Goal: Obtain resource: Obtain resource

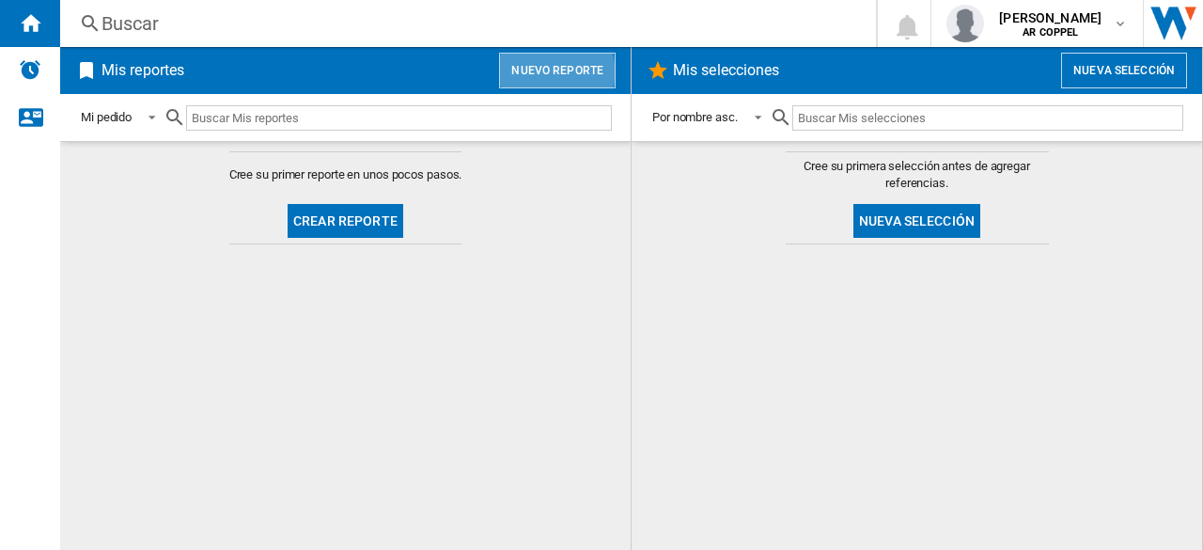
click at [544, 72] on button "Nuevo reporte" at bounding box center [557, 71] width 117 height 36
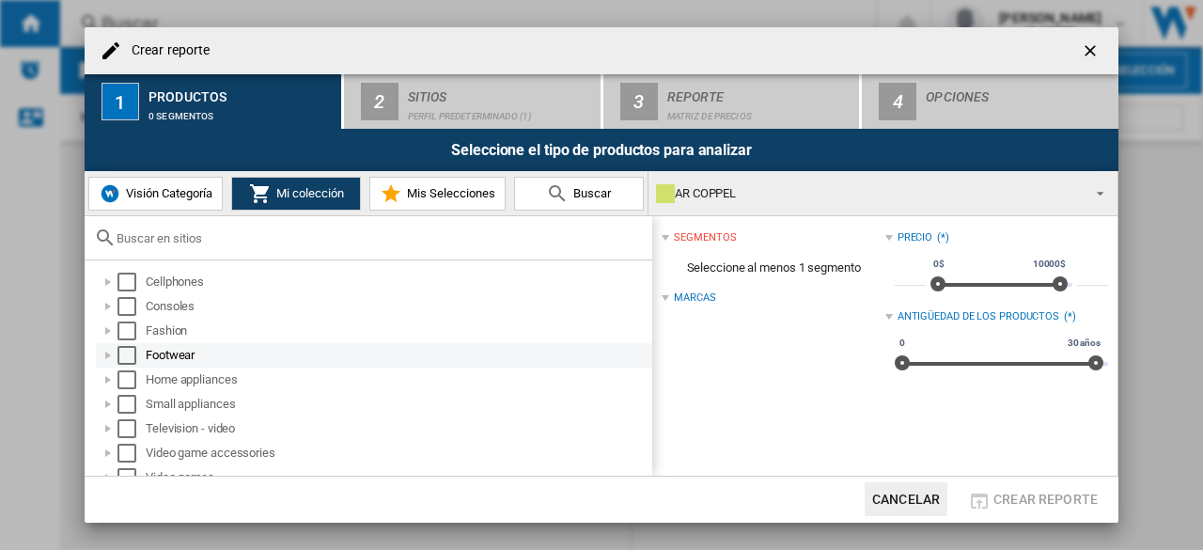
scroll to position [13, 0]
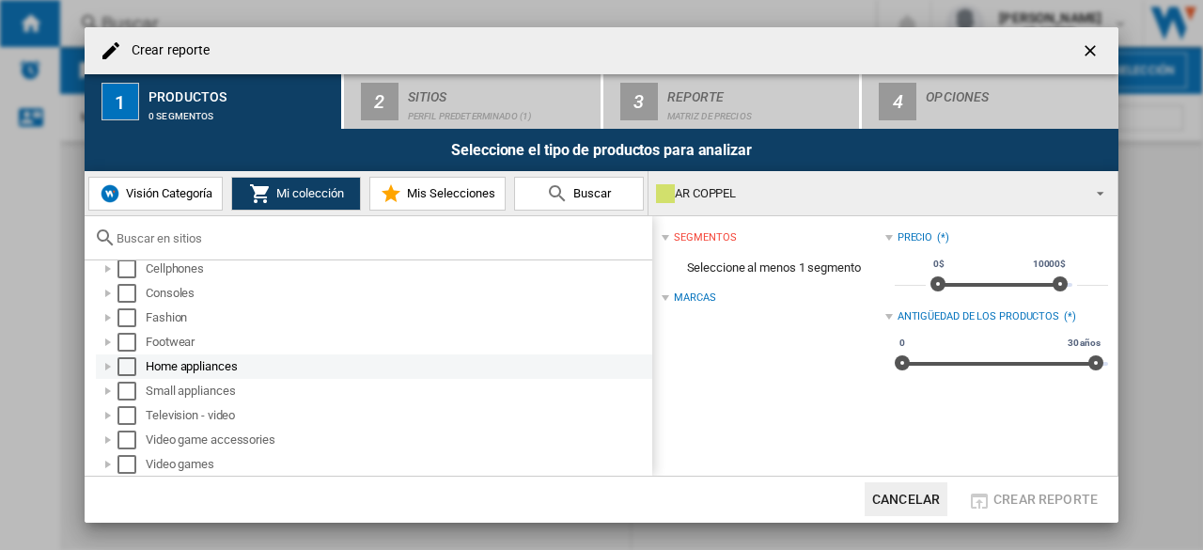
click at [105, 370] on div at bounding box center [108, 366] width 19 height 19
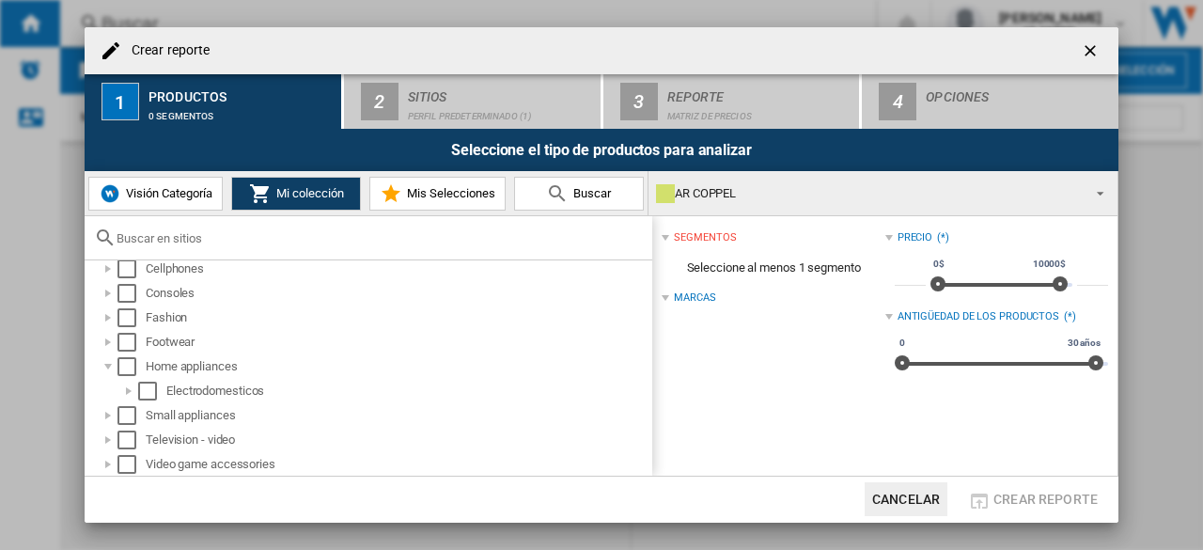
scroll to position [38, 0]
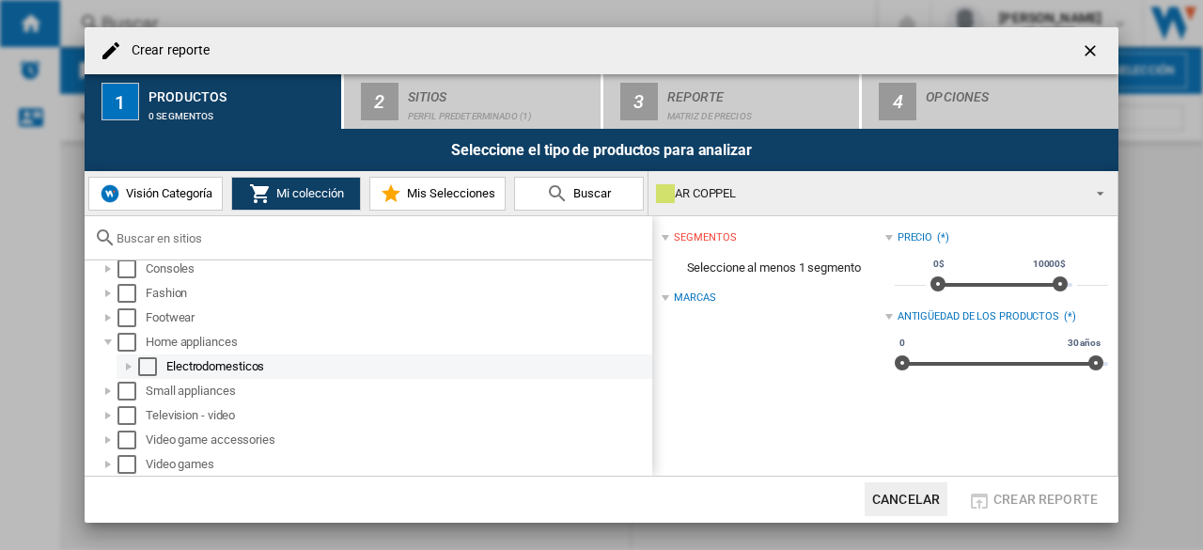
click at [126, 366] on div at bounding box center [128, 366] width 19 height 19
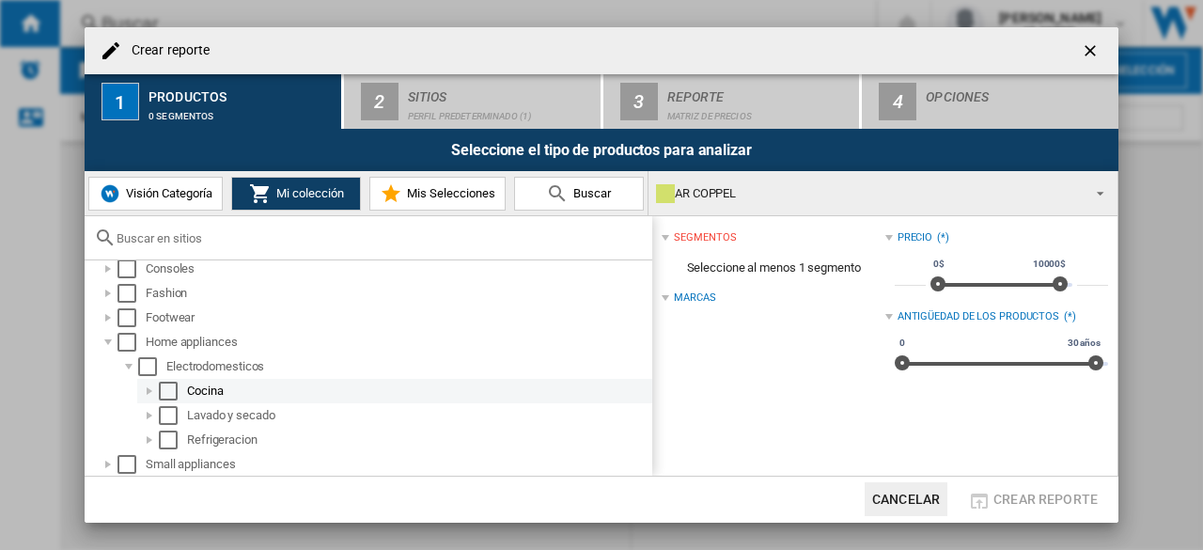
click at [165, 388] on div "Select" at bounding box center [168, 391] width 19 height 19
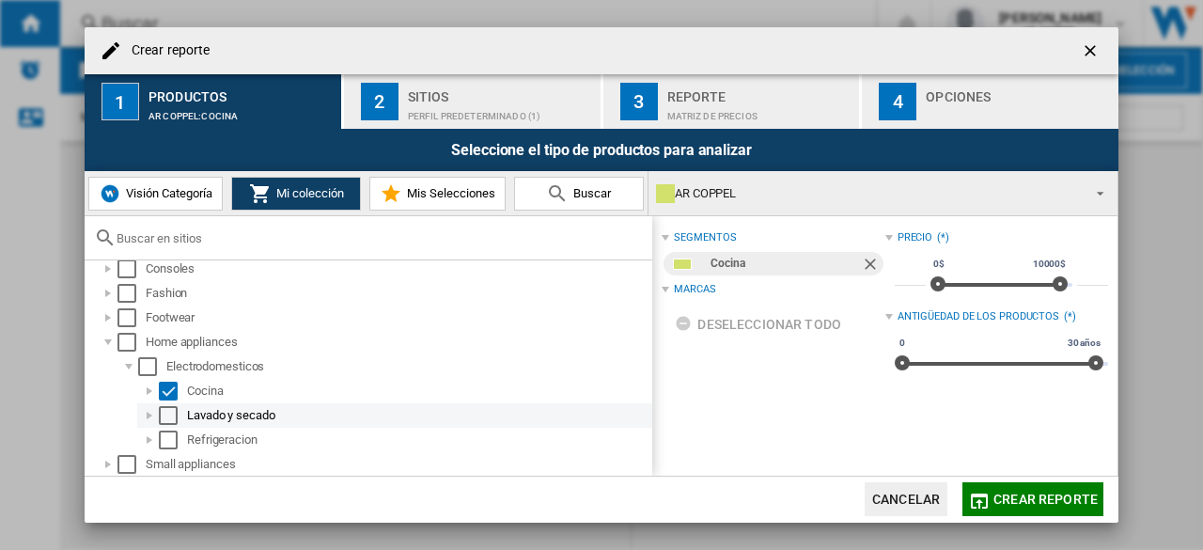
click at [165, 413] on div "Select" at bounding box center [168, 415] width 19 height 19
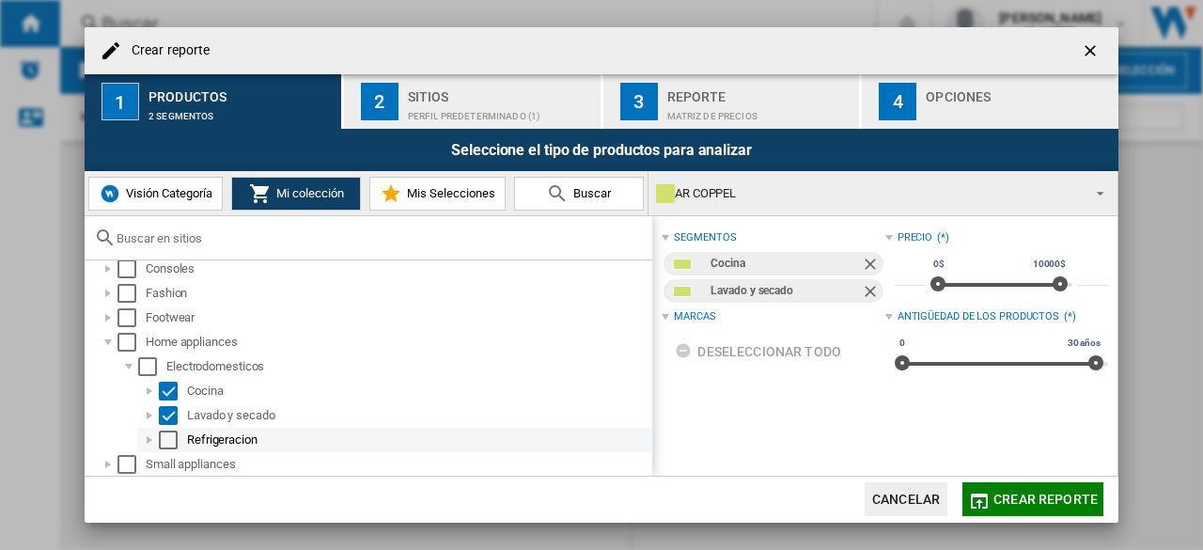
click at [163, 439] on div "Select" at bounding box center [168, 440] width 19 height 19
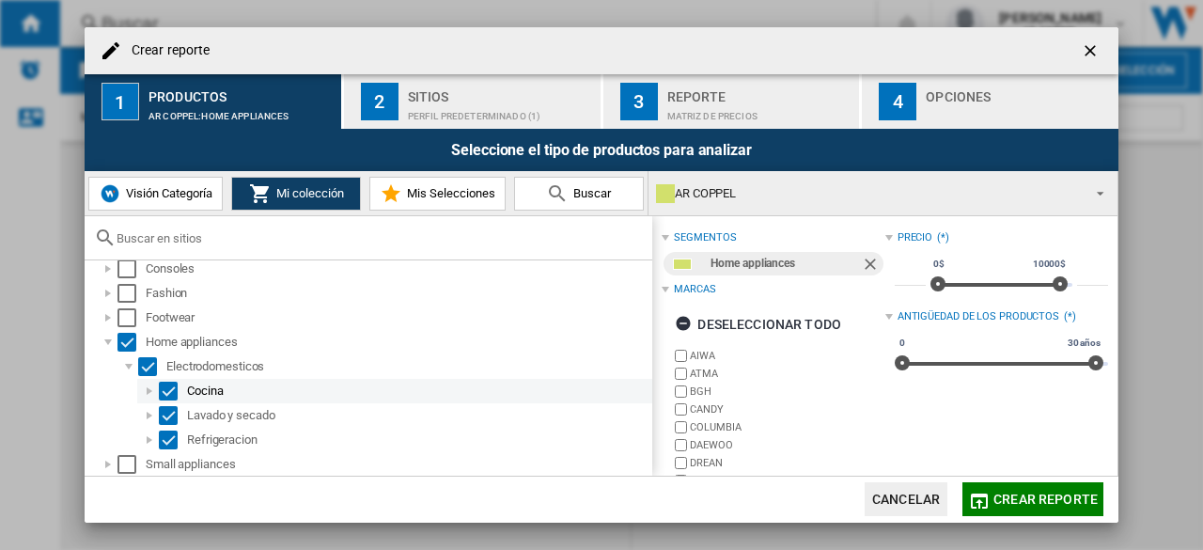
scroll to position [111, 0]
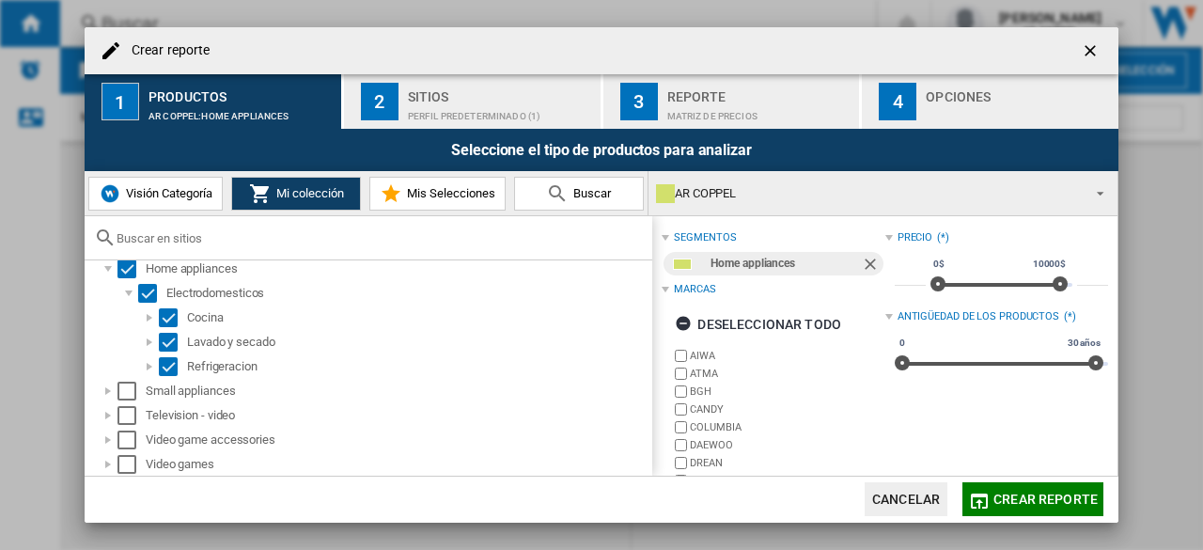
click at [524, 116] on div "Perfil predeterminado (1)" at bounding box center [500, 112] width 185 height 20
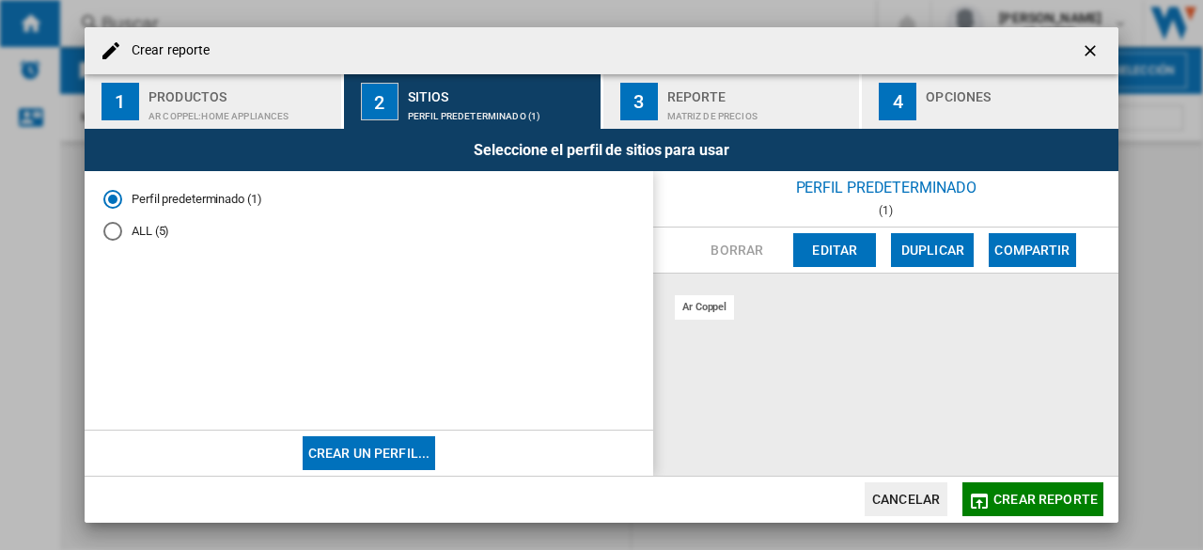
click at [116, 227] on div "ALL (5)" at bounding box center [112, 231] width 19 height 19
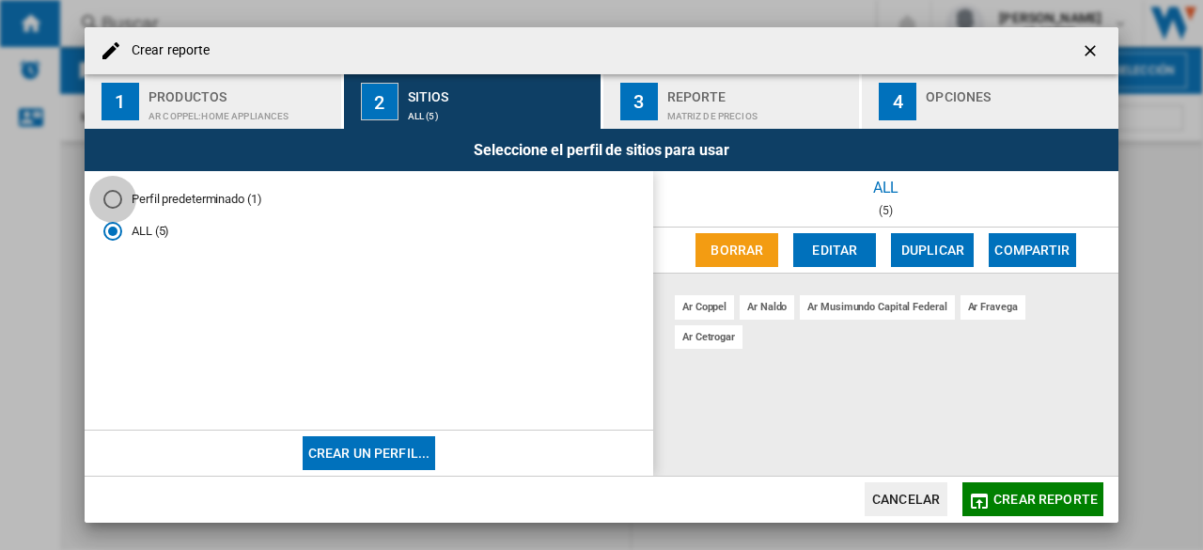
click at [115, 202] on div "Perfil predeterminado (1)" at bounding box center [112, 199] width 19 height 19
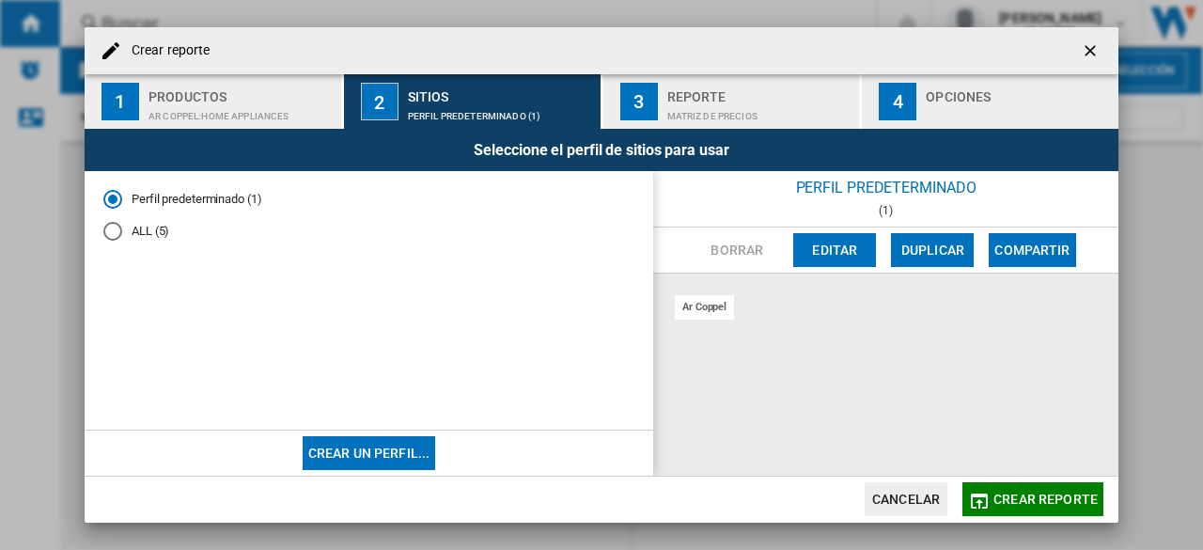
click at [743, 124] on button "3 Reporte Matriz de precios" at bounding box center [733, 101] width 259 height 55
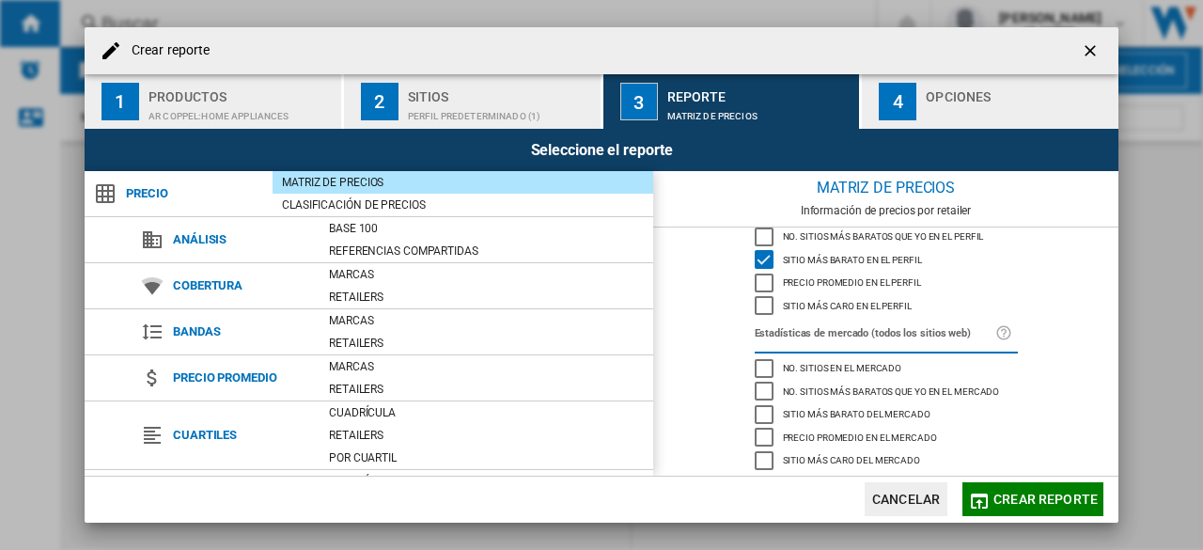
scroll to position [249, 0]
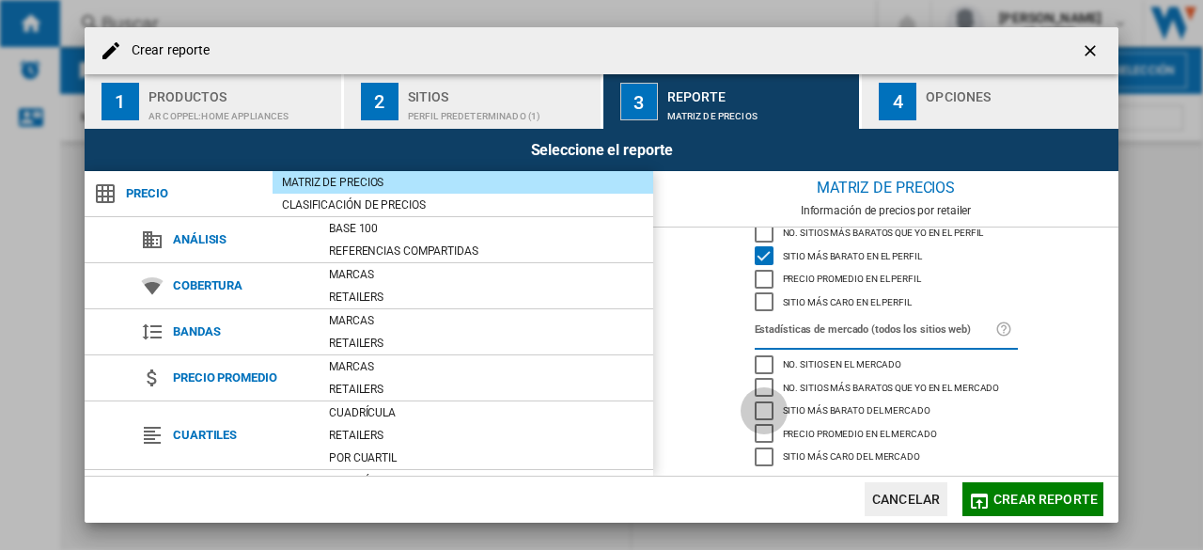
click at [756, 411] on div "Sitio más barato del mercado" at bounding box center [764, 410] width 19 height 19
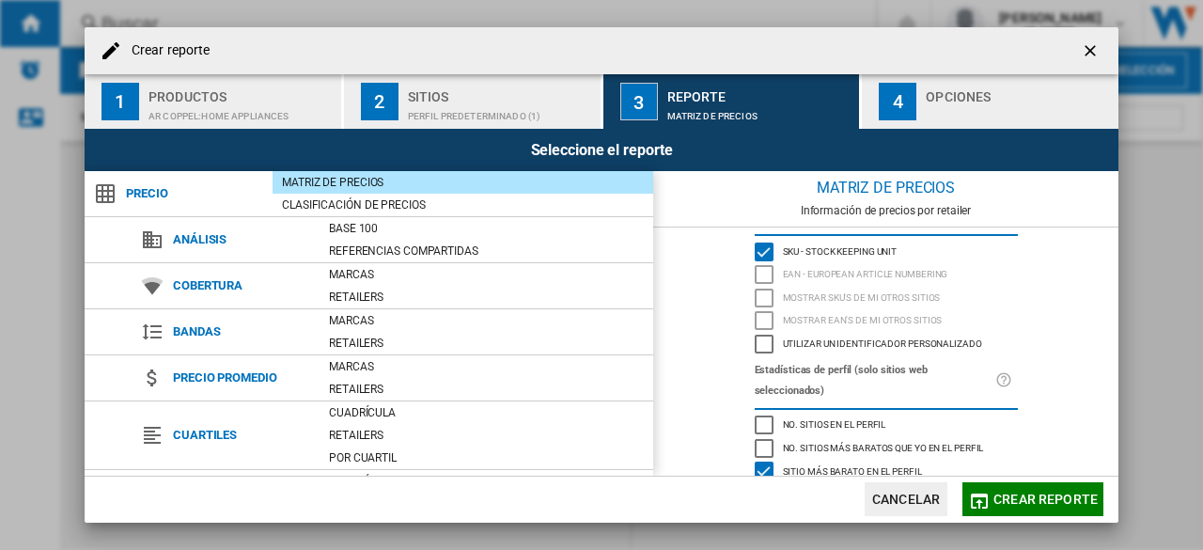
scroll to position [0, 0]
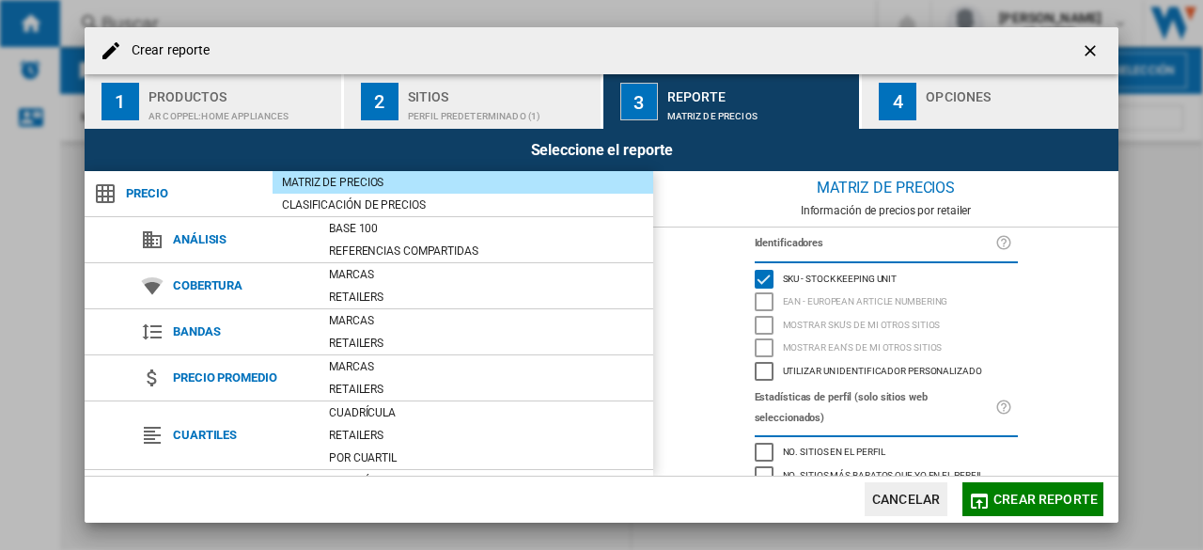
click at [923, 108] on button "4 Opciones" at bounding box center [990, 101] width 257 height 55
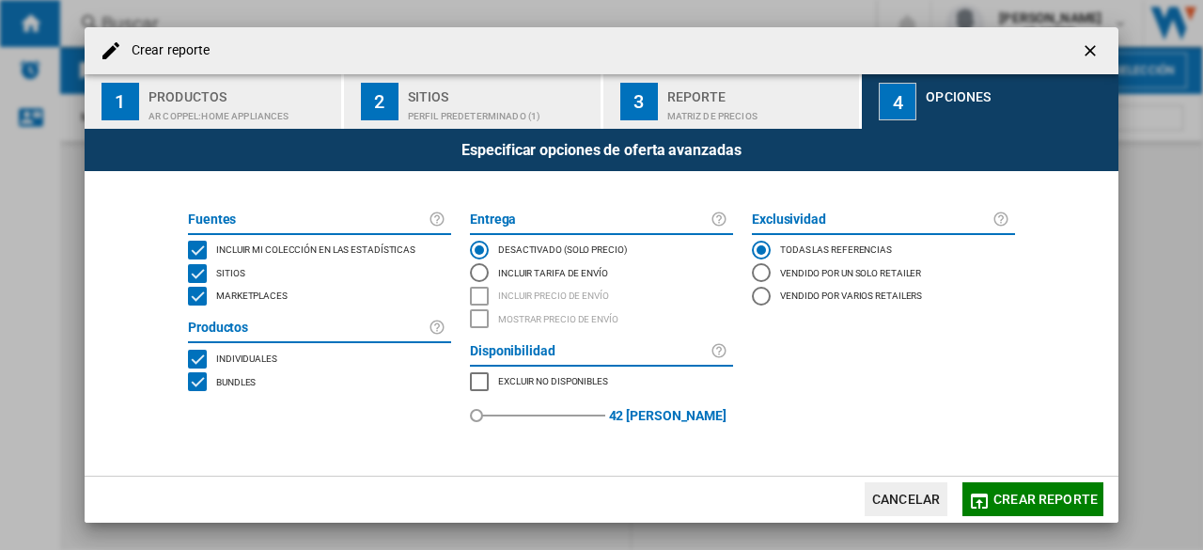
click at [203, 296] on div "MARKETPLACES" at bounding box center [197, 296] width 19 height 19
click at [1039, 499] on span "Crear reporte" at bounding box center [1046, 499] width 104 height 15
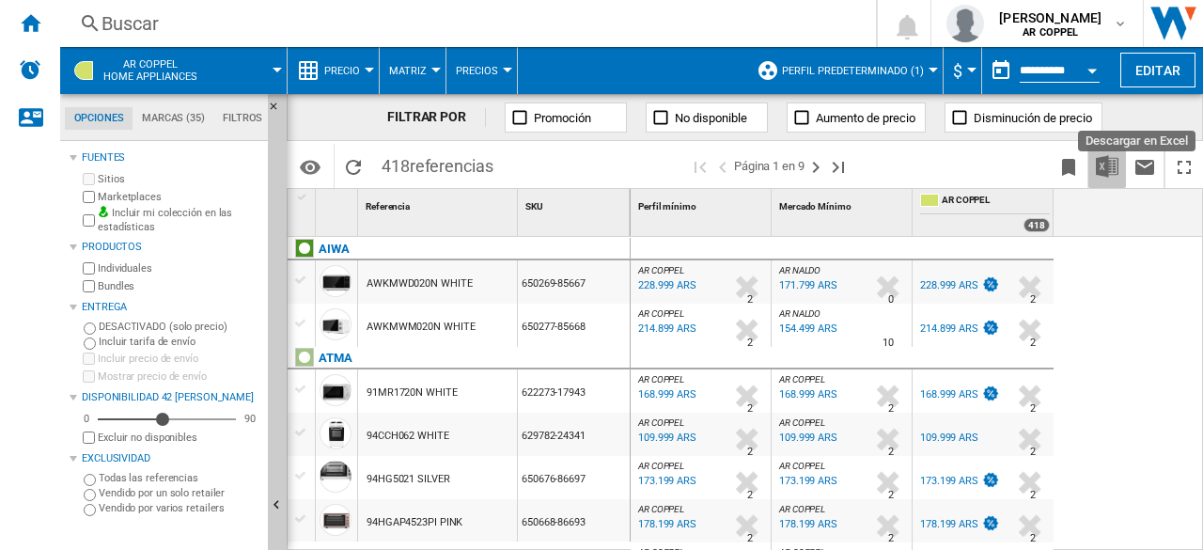
click at [1121, 170] on button "Descargar en Excel" at bounding box center [1108, 166] width 38 height 44
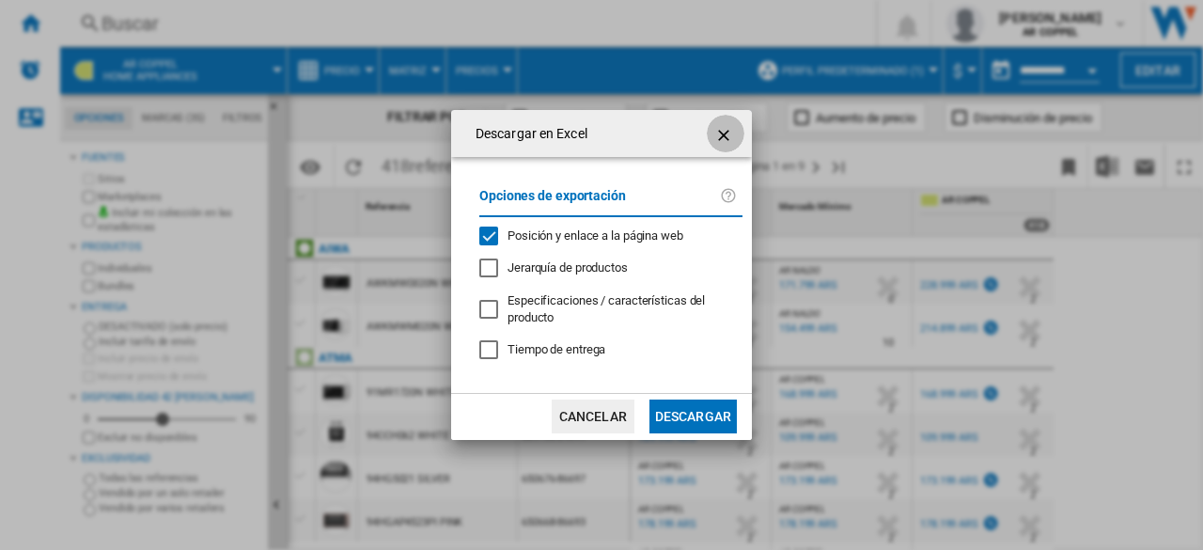
click at [726, 134] on ng-md-icon "getI18NText('BUTTONS.CLOSE_DIALOG')" at bounding box center [726, 135] width 23 height 23
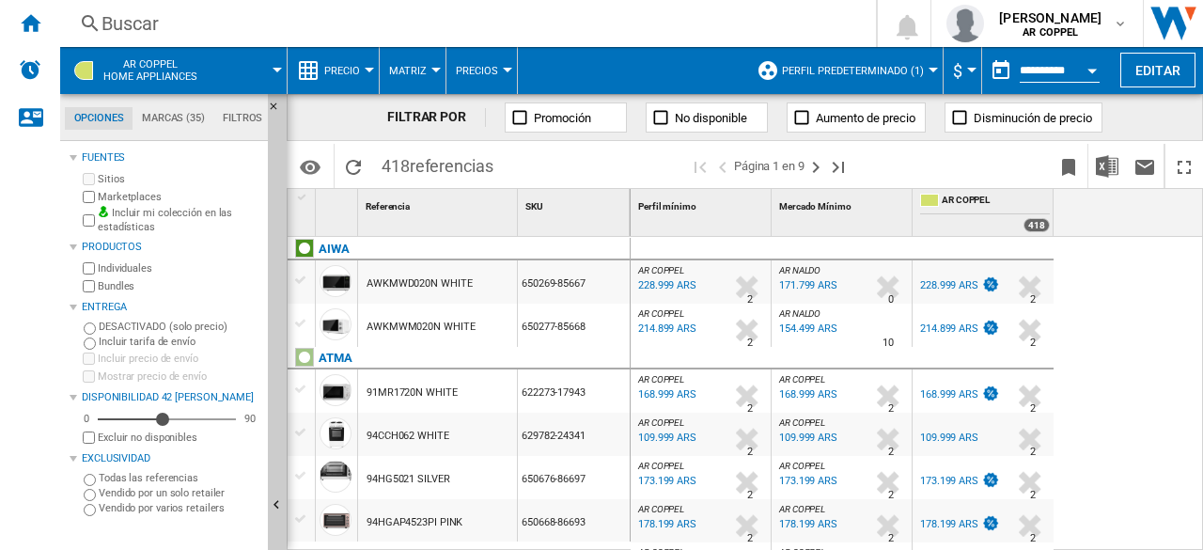
drag, startPoint x: 1156, startPoint y: 283, endPoint x: 1203, endPoint y: 269, distance: 48.2
click at [1203, 269] on div "AR COPPEL : AR COPPEL 0.0 % 228.999 ARS % N/A 2 AR COPPEL : AR COPPEL AR NALDO …" at bounding box center [918, 394] width 574 height 315
click at [964, 67] on button "$" at bounding box center [962, 70] width 19 height 47
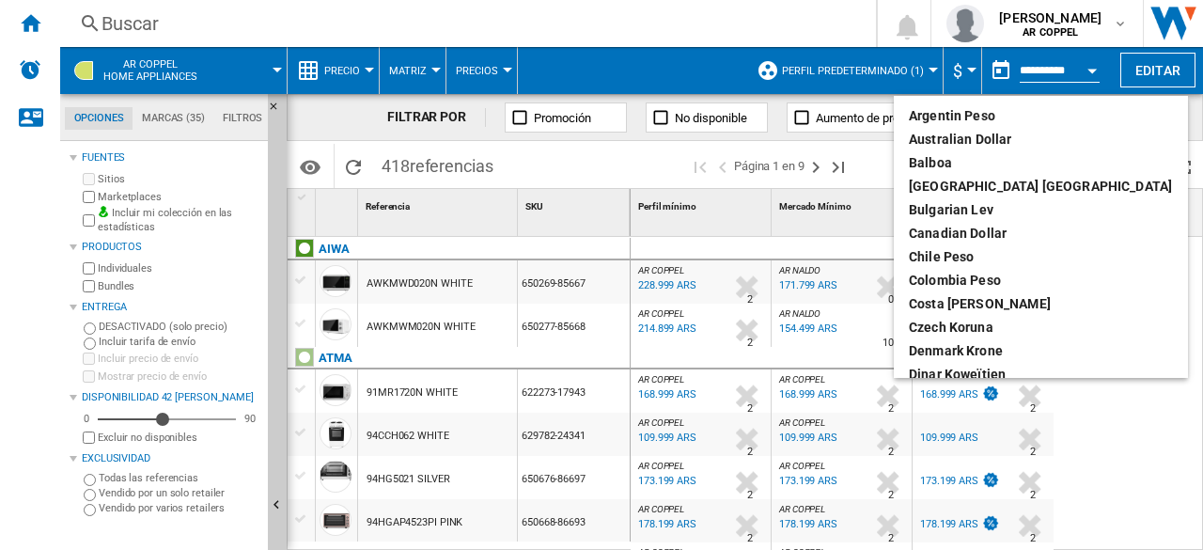
click at [1191, 208] on md-backdrop at bounding box center [601, 275] width 1203 height 550
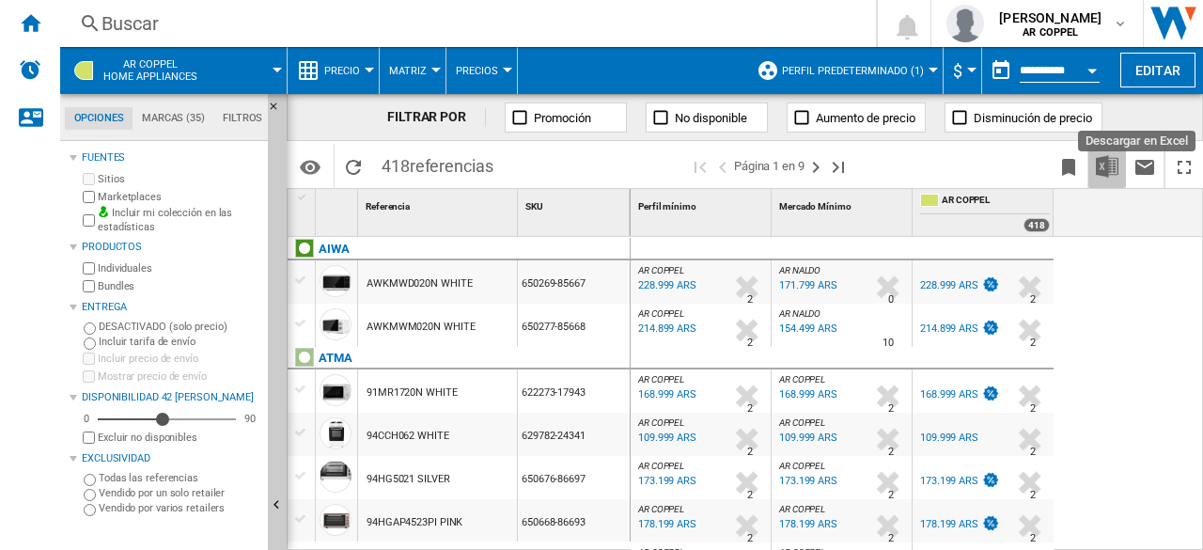
click at [1108, 166] on img "Descargar en Excel" at bounding box center [1107, 166] width 23 height 23
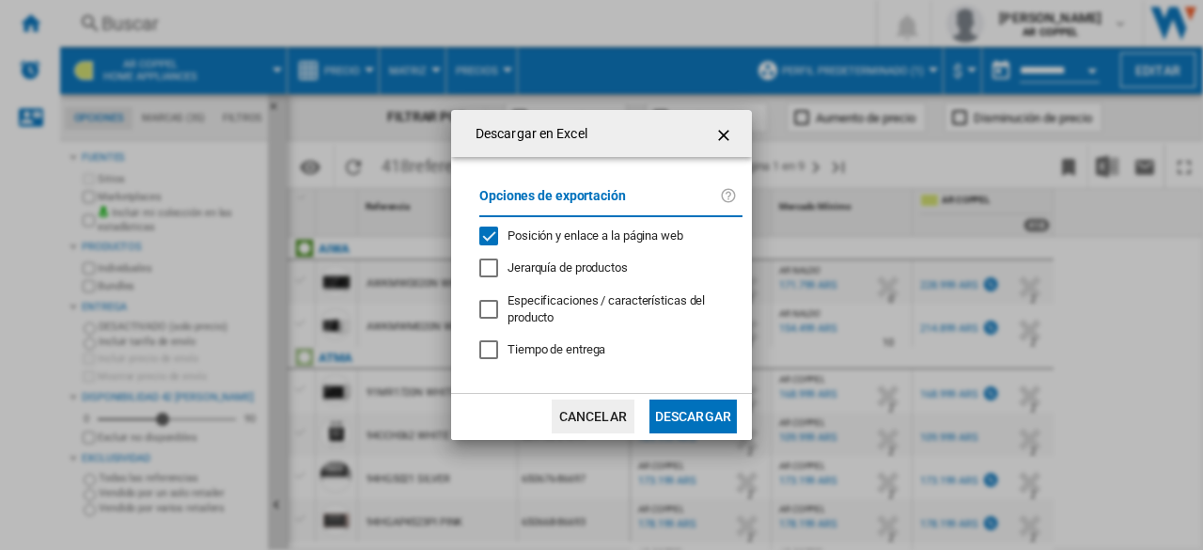
click at [492, 313] on div "Descargar en ..." at bounding box center [489, 309] width 19 height 19
click at [489, 235] on div "Posición y enlace a la página web" at bounding box center [489, 236] width 19 height 19
click at [712, 424] on button "Descargar" at bounding box center [693, 417] width 87 height 34
